Goal: Navigation & Orientation: Find specific page/section

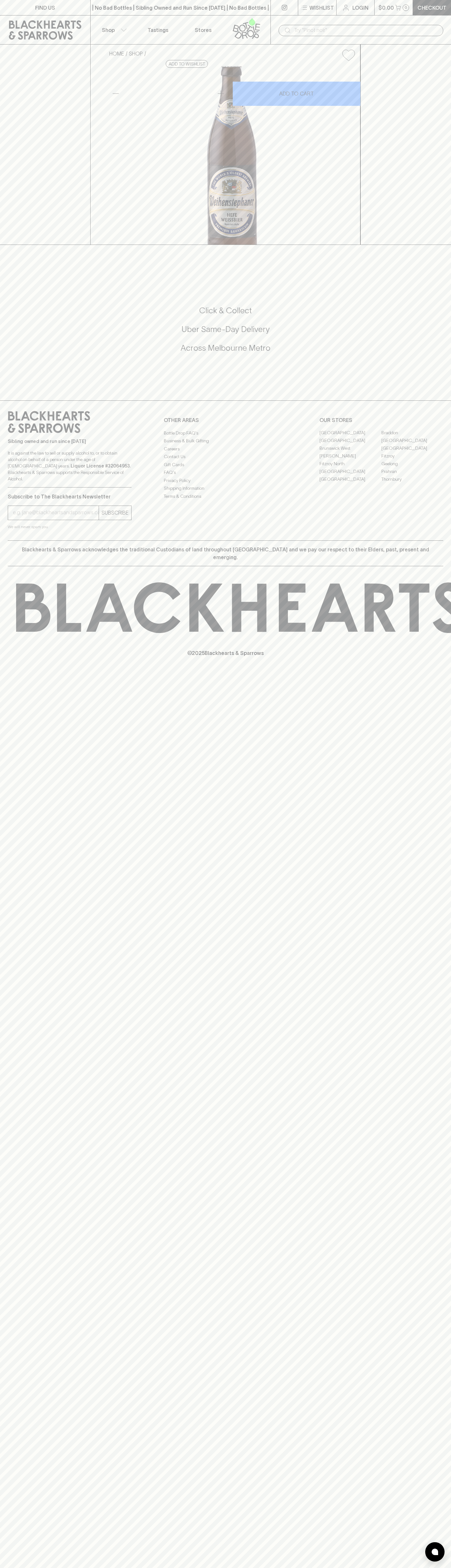
click at [21, 7] on link "FIND US" at bounding box center [45, 7] width 91 height 15
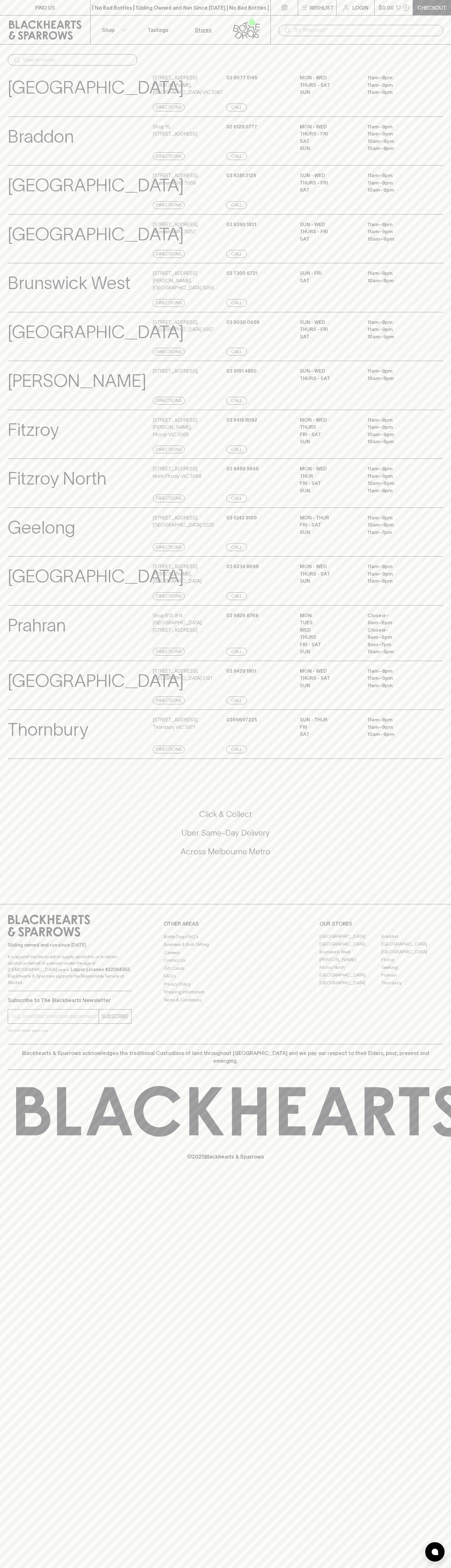
click at [421, 356] on div "SUN - WED 11am – 8pm THURS - FRI 11am – 9pm SAT 10am – 9pm" at bounding box center [371, 337] width 143 height 37
click at [155, 1567] on html "FIND US | No Bad Bottles | Sibling Owned and Run Since [DATE] | No Bad Bottles …" at bounding box center [226, 784] width 451 height 1568
click at [3, 1300] on div "FIND US | No Bad Bottles | Sibling Owned and Run Since [DATE] | No Bad Bottles …" at bounding box center [226, 784] width 451 height 1568
